Goal: Entertainment & Leisure: Consume media (video, audio)

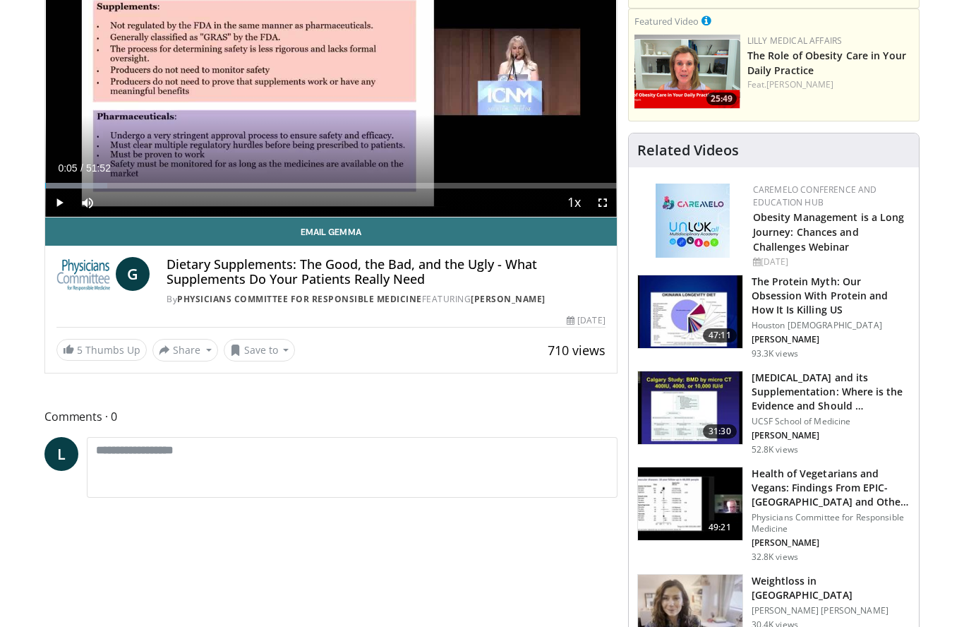
scroll to position [214, 0]
click at [191, 176] on div "Loaded : 10.83%" at bounding box center [331, 181] width 572 height 13
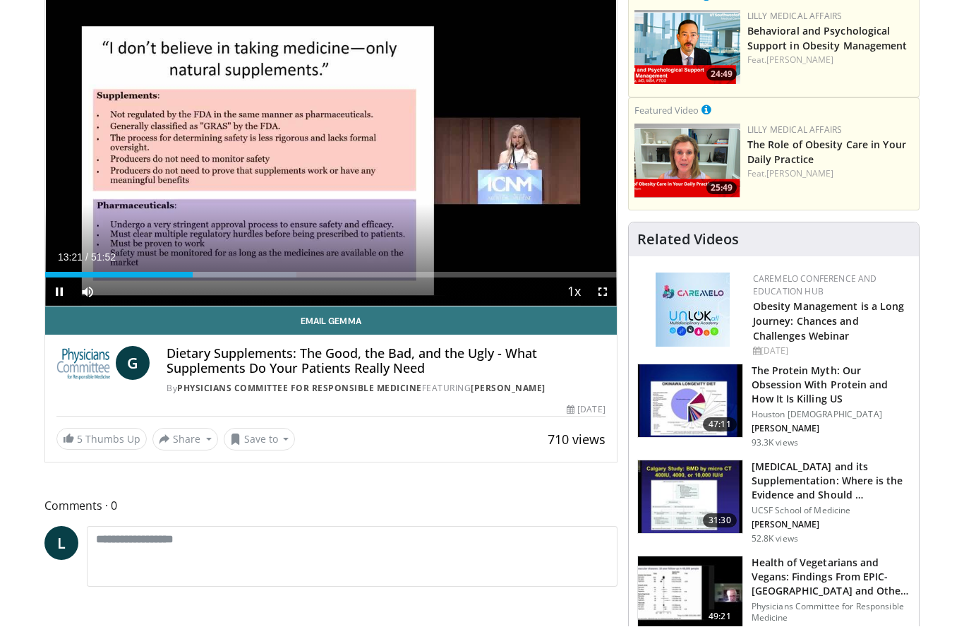
scroll to position [125, 0]
click at [256, 274] on div "Progress Bar" at bounding box center [243, 275] width 108 height 6
click at [311, 273] on div "Progress Bar" at bounding box center [298, 275] width 122 height 6
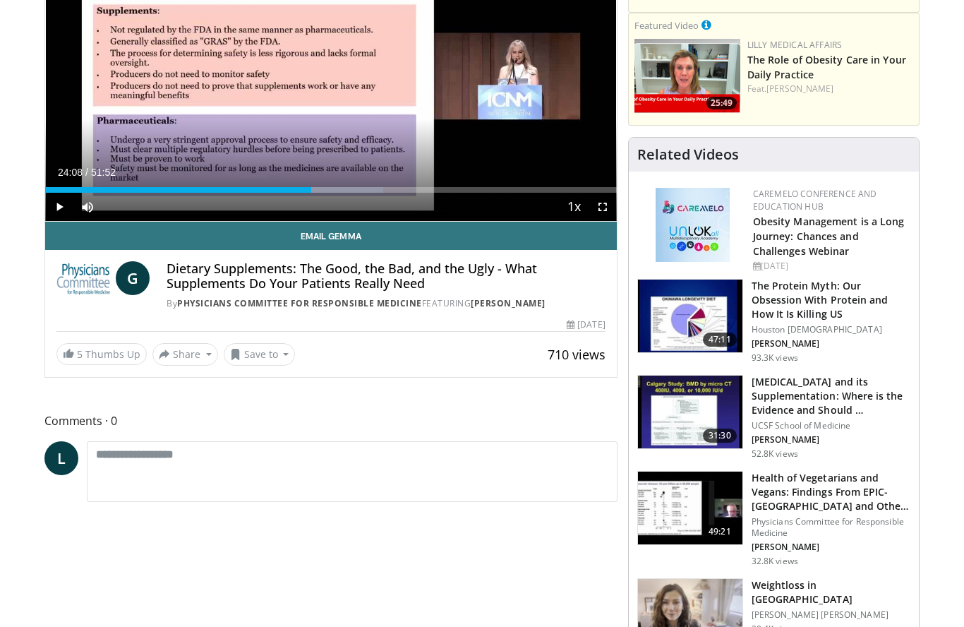
scroll to position [221, 0]
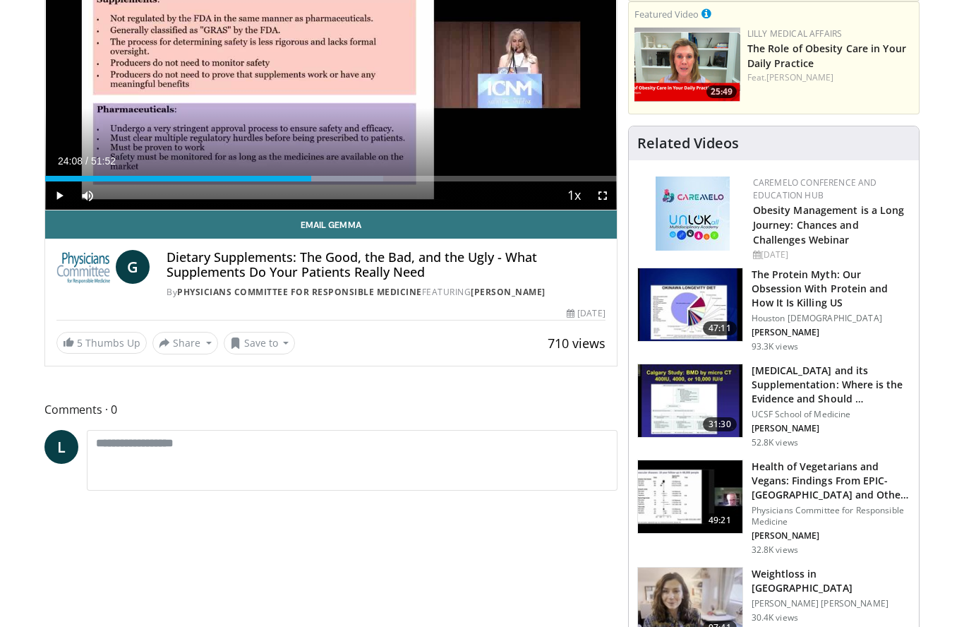
click at [311, 176] on div "Progress Bar" at bounding box center [178, 179] width 266 height 6
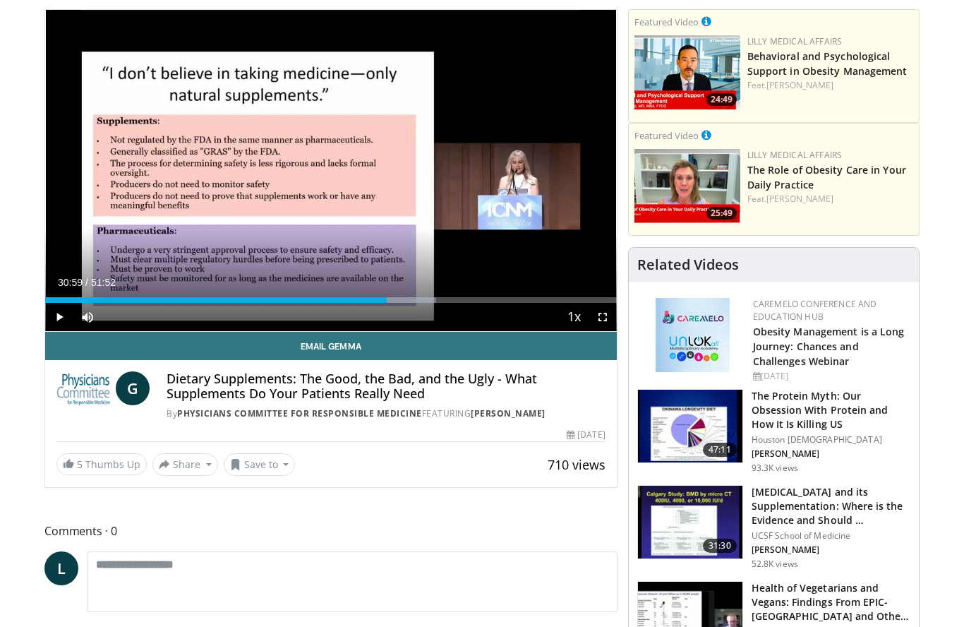
scroll to position [97, 0]
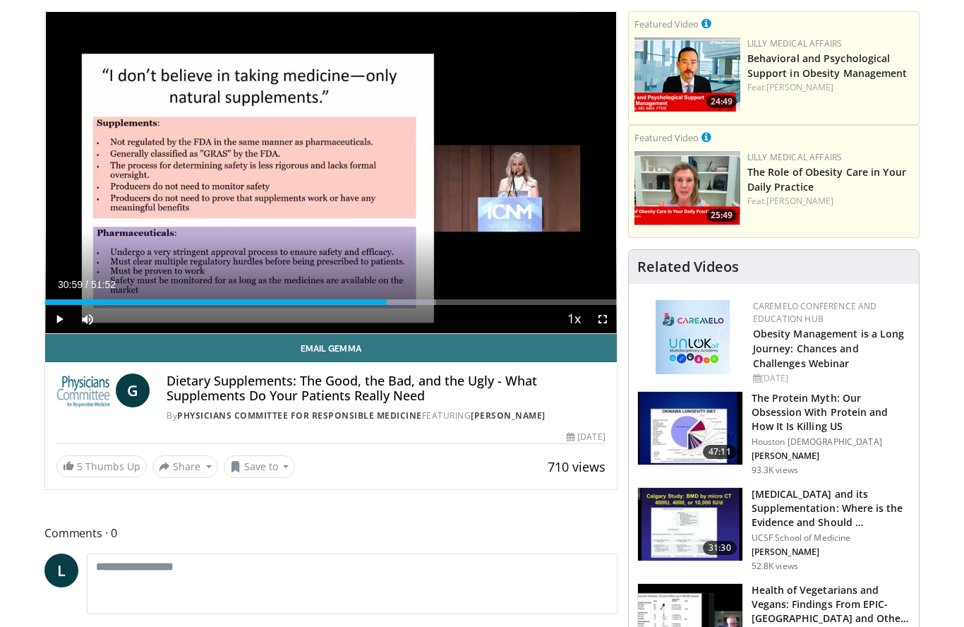
click at [387, 301] on div "Progress Bar" at bounding box center [216, 302] width 342 height 6
click at [437, 302] on div "Progress Bar" at bounding box center [445, 302] width 128 height 6
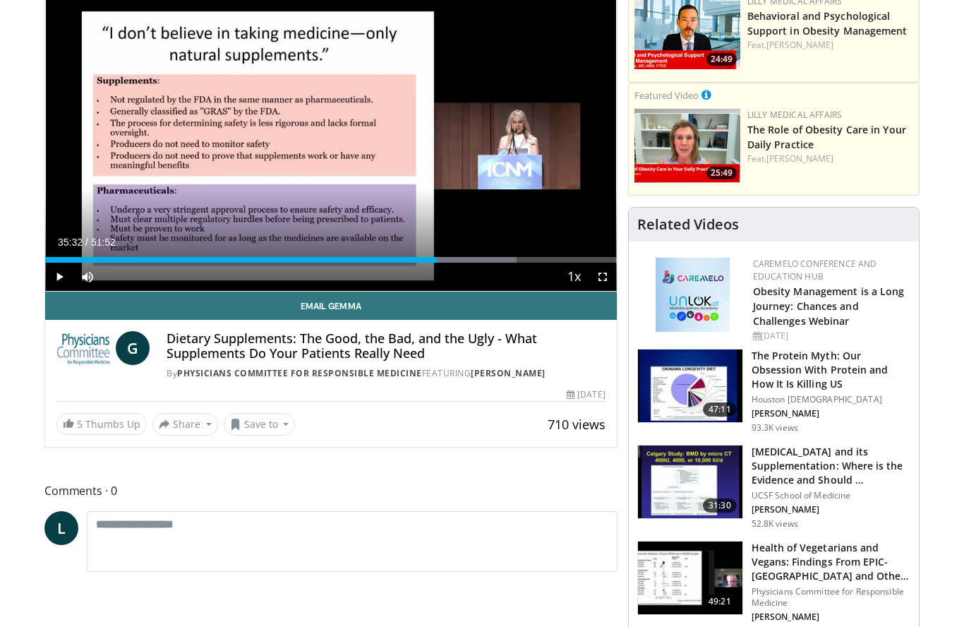
scroll to position [159, 0]
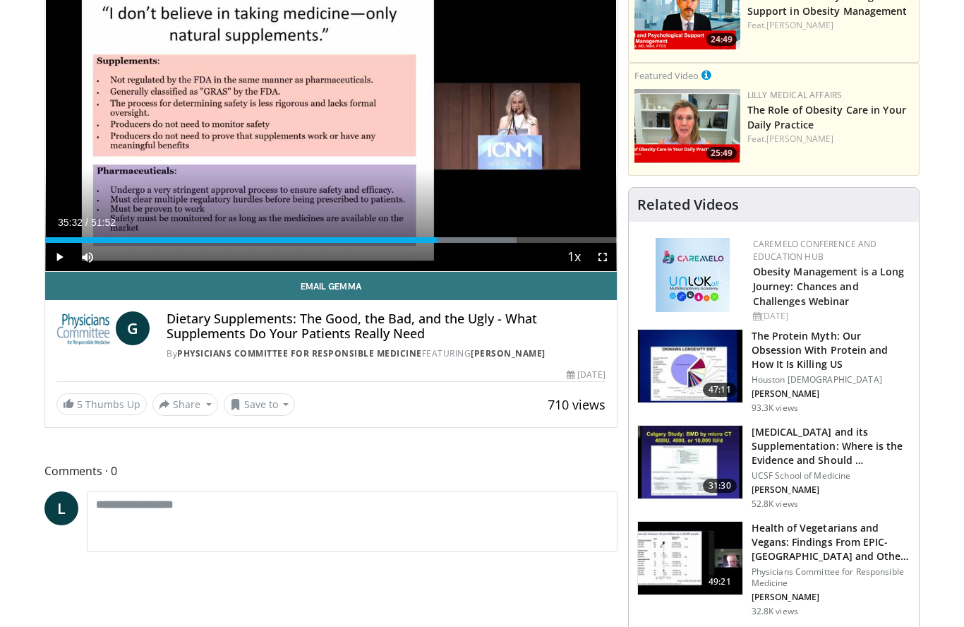
click at [469, 241] on div "Progress Bar" at bounding box center [456, 241] width 121 height 6
click at [508, 241] on div "Progress Bar" at bounding box center [495, 240] width 129 height 6
click at [533, 240] on div "Progress Bar" at bounding box center [528, 240] width 128 height 6
click at [886, 503] on div "52.8K views" at bounding box center [831, 503] width 159 height 11
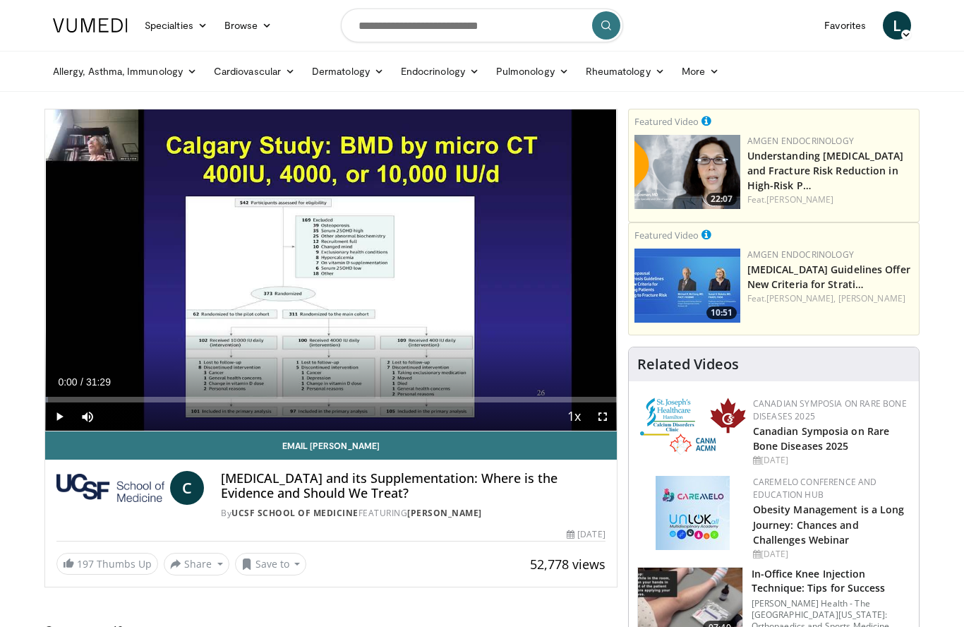
click at [528, 400] on div "Loaded : 0.52%" at bounding box center [331, 400] width 572 height 6
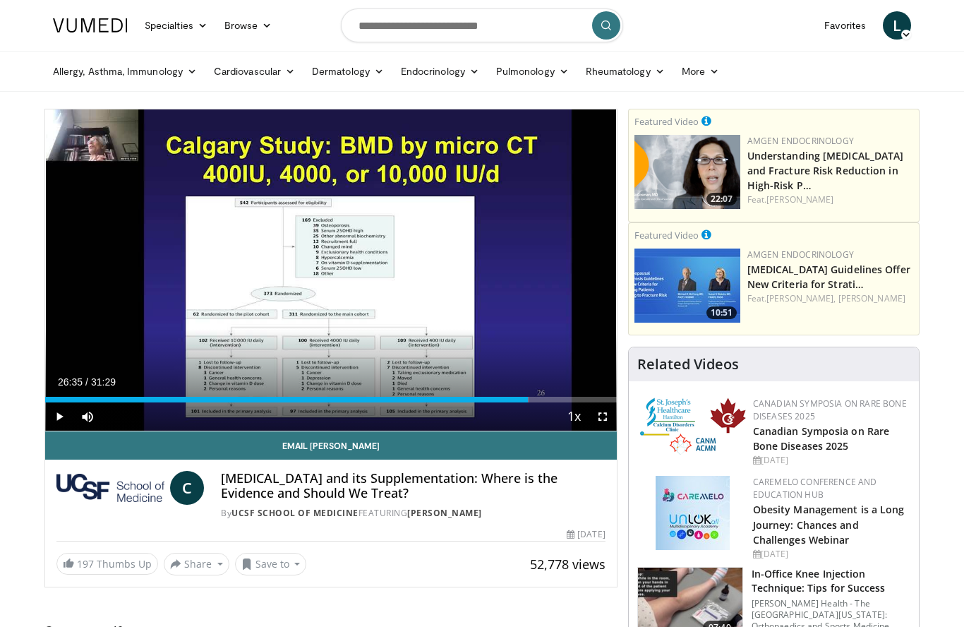
click at [529, 399] on div "Progress Bar" at bounding box center [527, 400] width 3 height 6
click at [576, 398] on div "Progress Bar" at bounding box center [571, 400] width 90 height 6
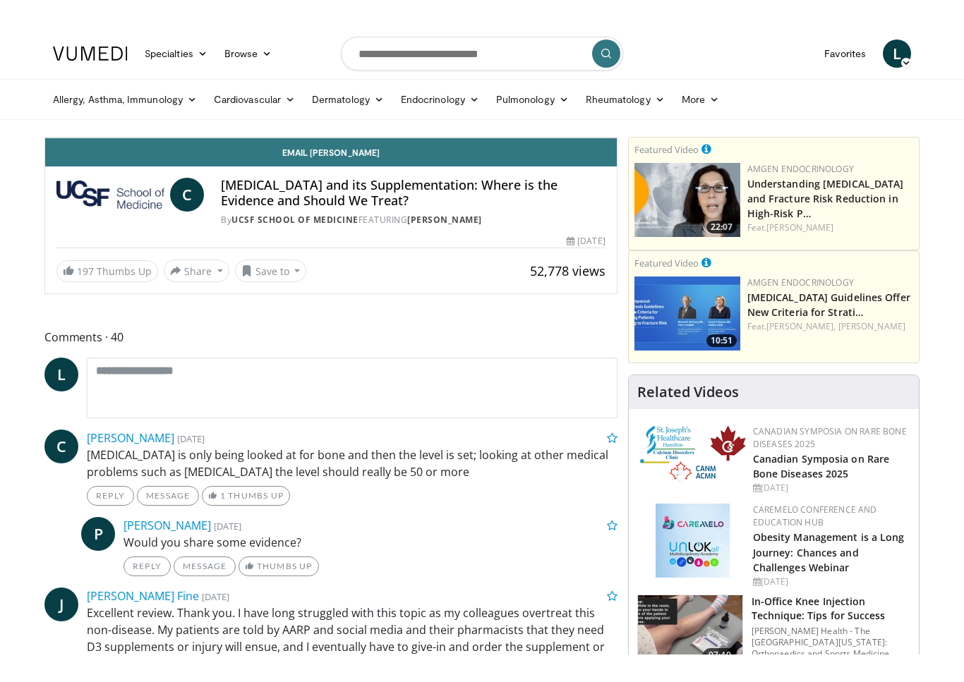
scroll to position [17, 0]
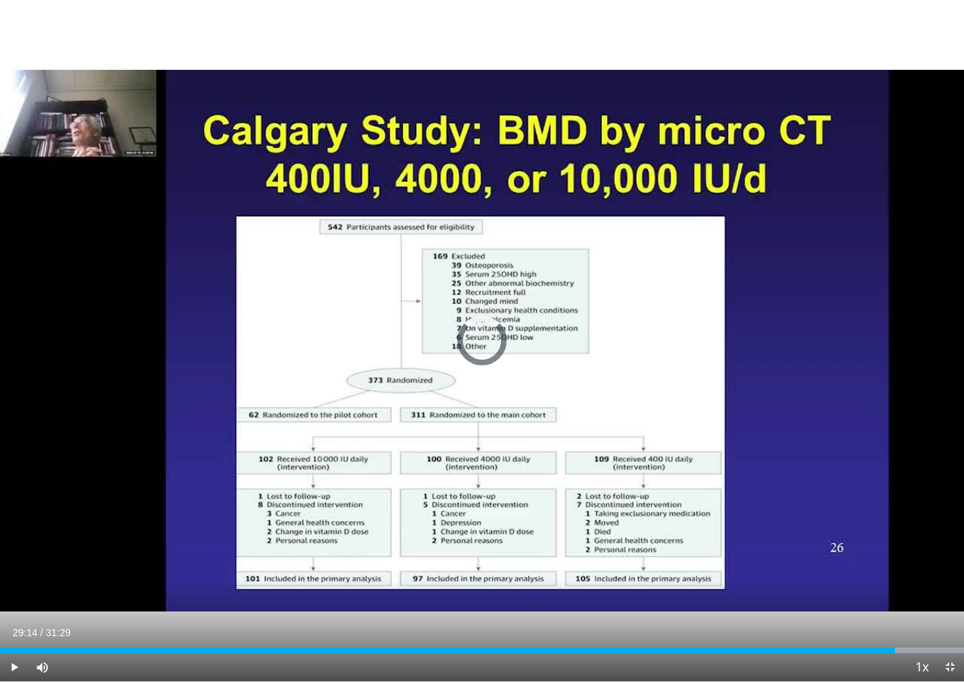
click at [925, 626] on div "Progress Bar" at bounding box center [887, 651] width 153 height 6
click at [939, 626] on div "Progress Bar" at bounding box center [887, 651] width 153 height 6
click at [962, 626] on div "Progress Bar" at bounding box center [887, 651] width 153 height 6
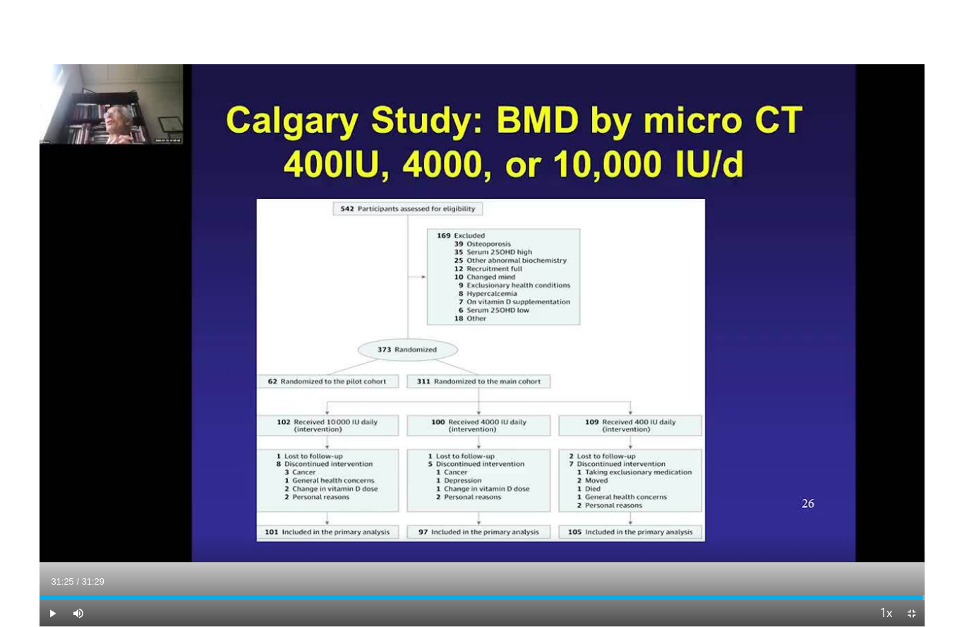
scroll to position [0, 0]
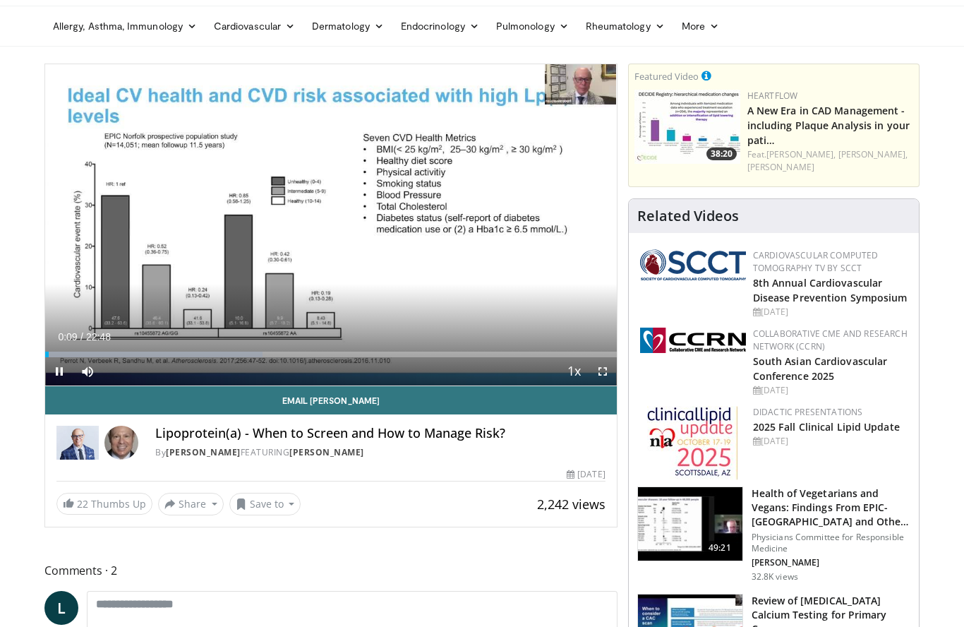
scroll to position [35, 0]
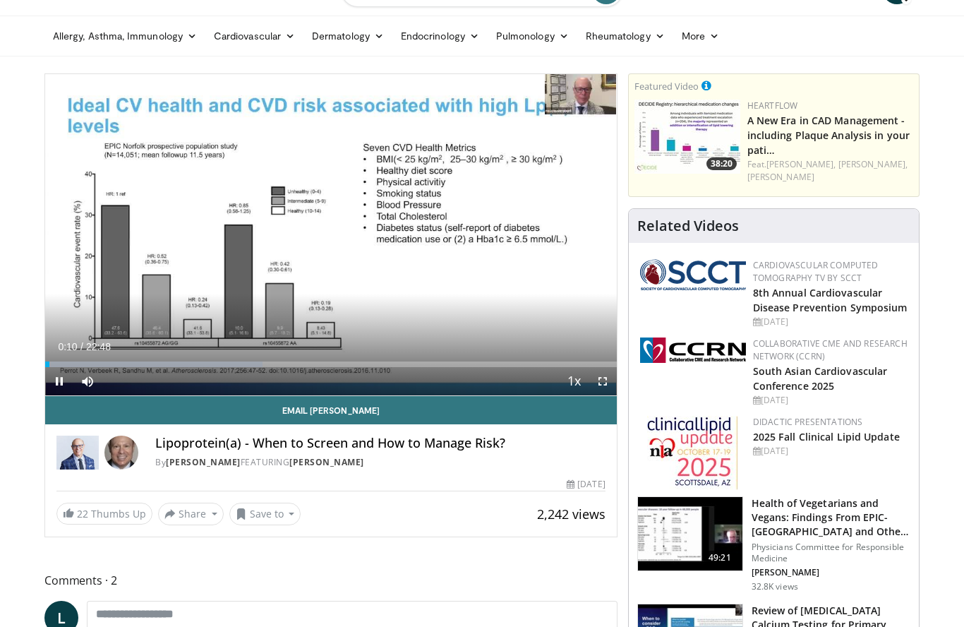
click at [85, 367] on span "Video Player" at bounding box center [87, 381] width 28 height 28
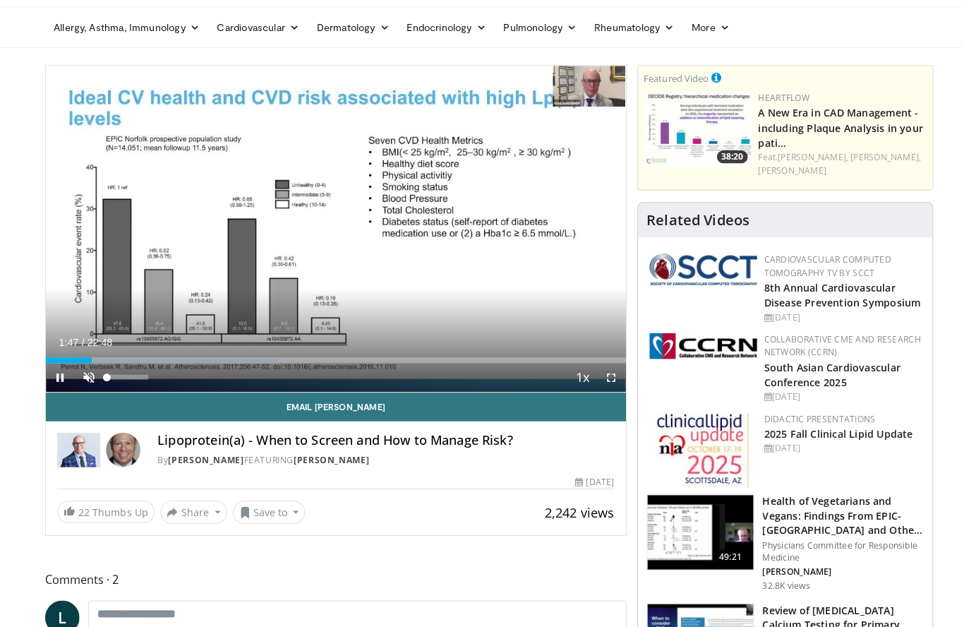
click at [126, 367] on div "Video Player" at bounding box center [125, 381] width 49 height 28
click at [172, 329] on div "10 seconds Tap to unmute" at bounding box center [331, 234] width 572 height 321
click at [91, 361] on div "Progress Bar" at bounding box center [68, 364] width 46 height 6
click at [167, 361] on div "Progress Bar" at bounding box center [205, 364] width 218 height 6
click at [219, 361] on div "Progress Bar" at bounding box center [233, 364] width 233 height 6
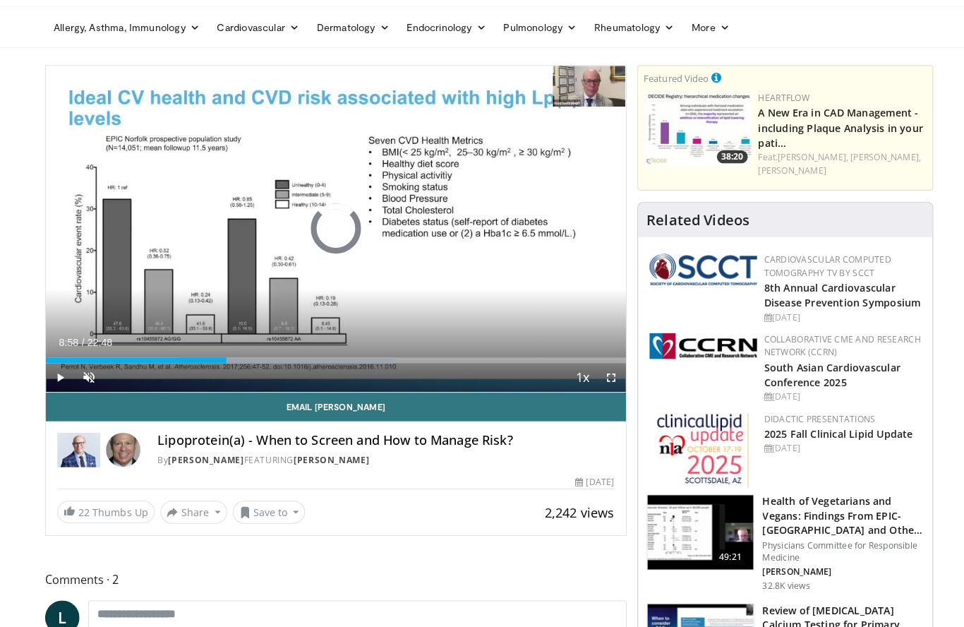
click at [270, 361] on div "Progress Bar" at bounding box center [282, 364] width 210 height 6
click at [395, 340] on div "Current Time 9:01 / Duration 22:48" at bounding box center [331, 346] width 572 height 13
click at [356, 330] on div "10 seconds Tap to unmute" at bounding box center [331, 234] width 572 height 321
click at [318, 361] on div "Progress Bar" at bounding box center [332, 364] width 211 height 6
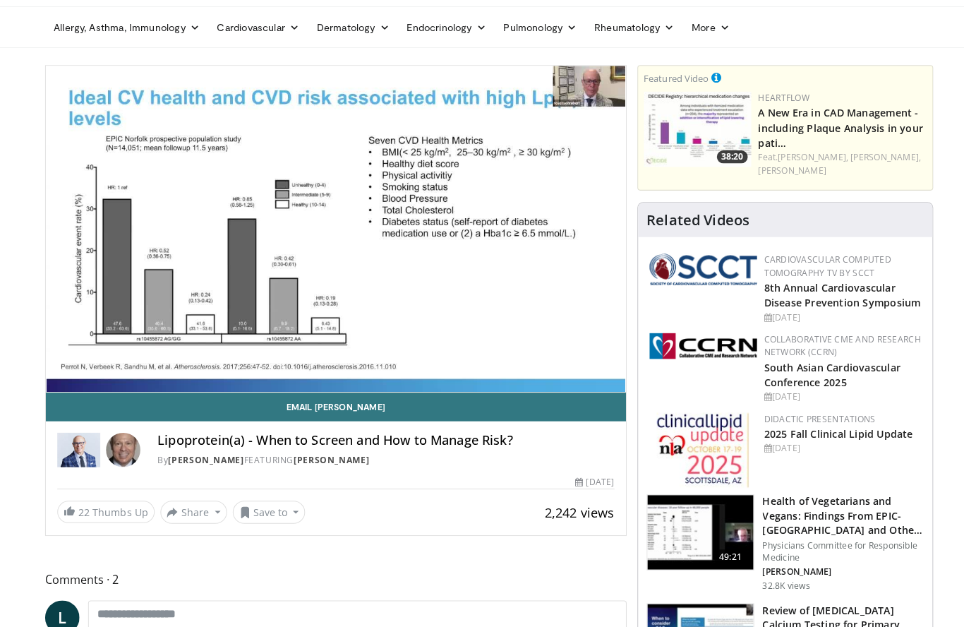
scroll to position [35, 0]
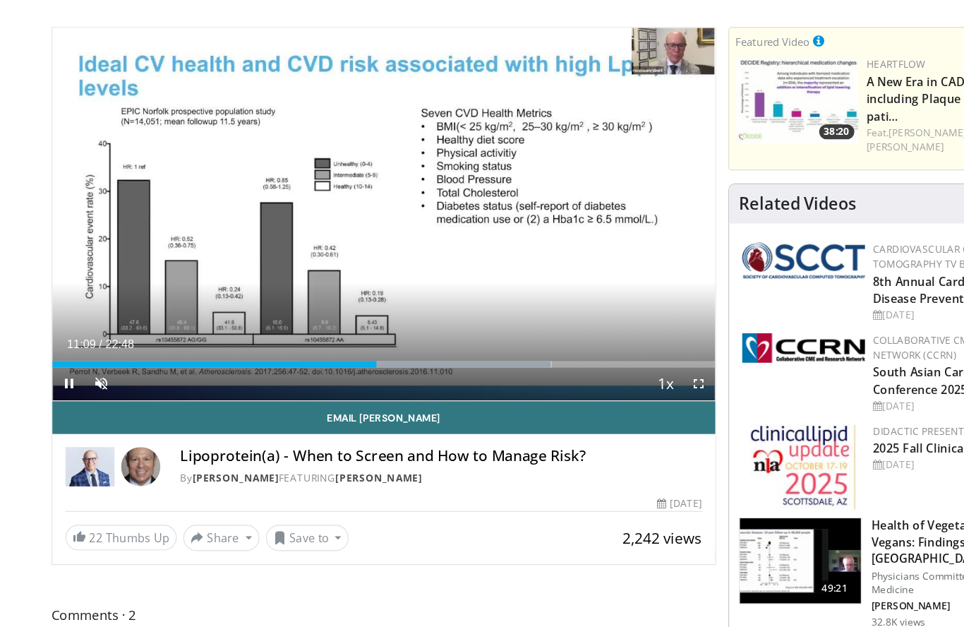
click at [367, 321] on div "Progress Bar" at bounding box center [366, 324] width 217 height 6
click at [368, 321] on div "Progress Bar" at bounding box center [206, 324] width 323 height 6
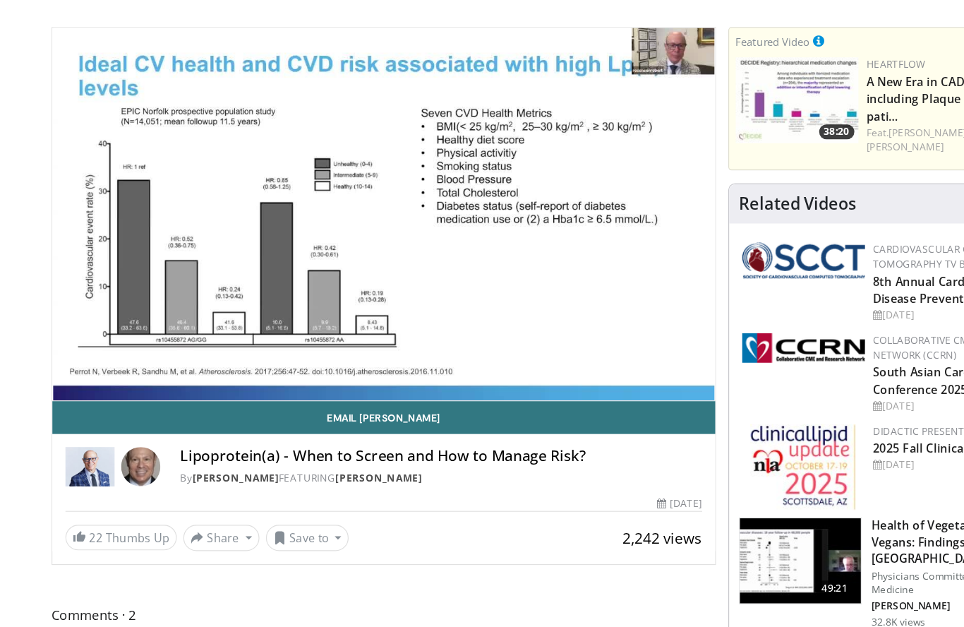
scroll to position [24, 0]
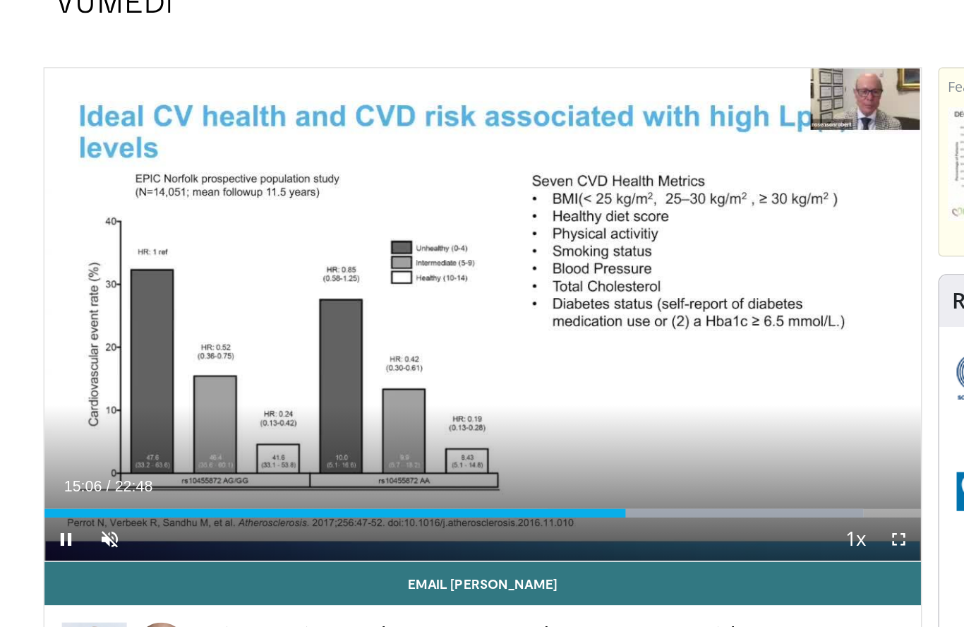
click at [433, 336] on div "Progress Bar" at bounding box center [476, 335] width 206 height 6
click at [468, 336] on div "Progress Bar" at bounding box center [512, 335] width 210 height 6
click at [501, 336] on div "Progress Bar" at bounding box center [512, 335] width 210 height 6
click at [536, 334] on div "Progress Bar" at bounding box center [512, 335] width 210 height 6
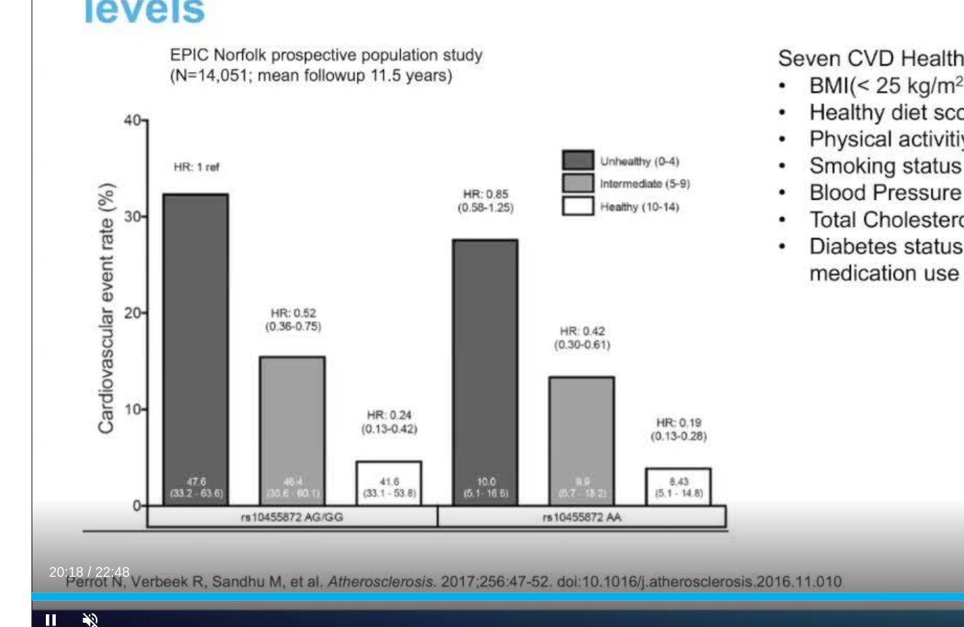
scroll to position [0, 0]
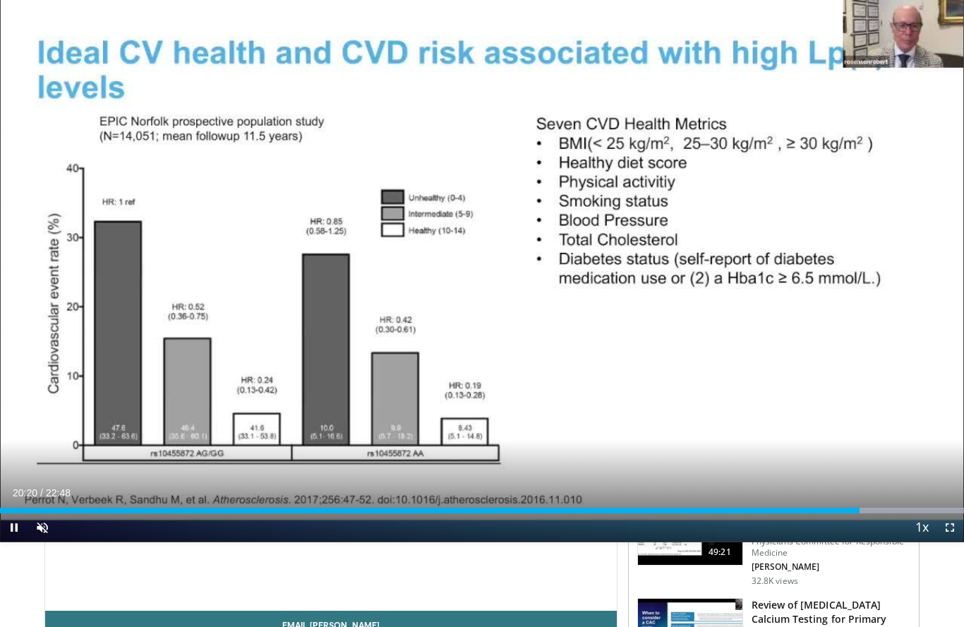
click at [896, 513] on div "Progress Bar" at bounding box center [787, 510] width 354 height 6
click at [844, 528] on div "Current Time 21:27 / Duration 22:48 Pause Skip Backward Skip Forward Unmute Loa…" at bounding box center [482, 527] width 964 height 28
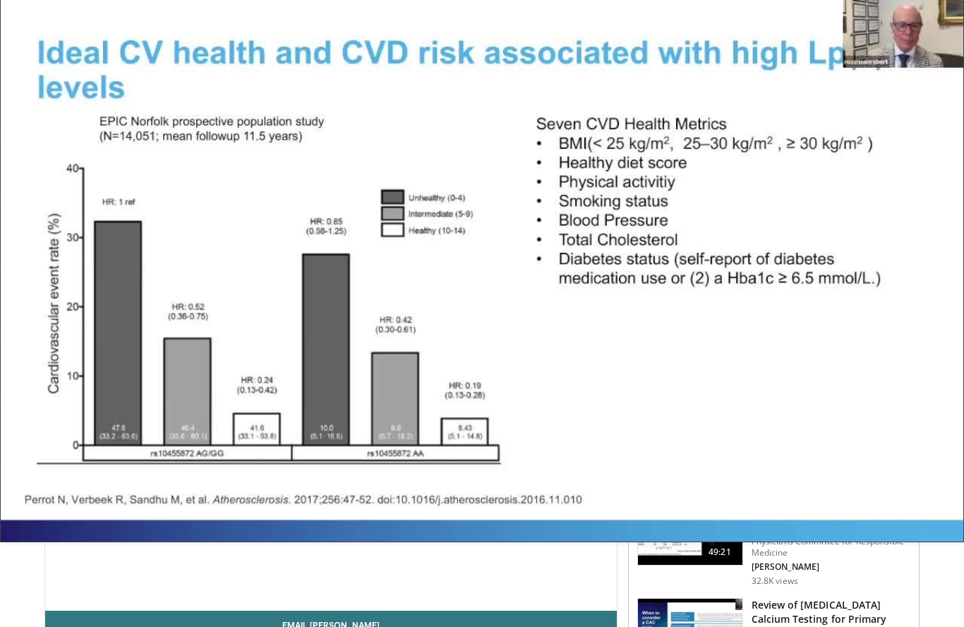
click at [863, 615] on h3 "Review of Coronary Artery Calcium Testing for Primary Care" at bounding box center [831, 619] width 159 height 42
